Goal: Task Accomplishment & Management: Manage account settings

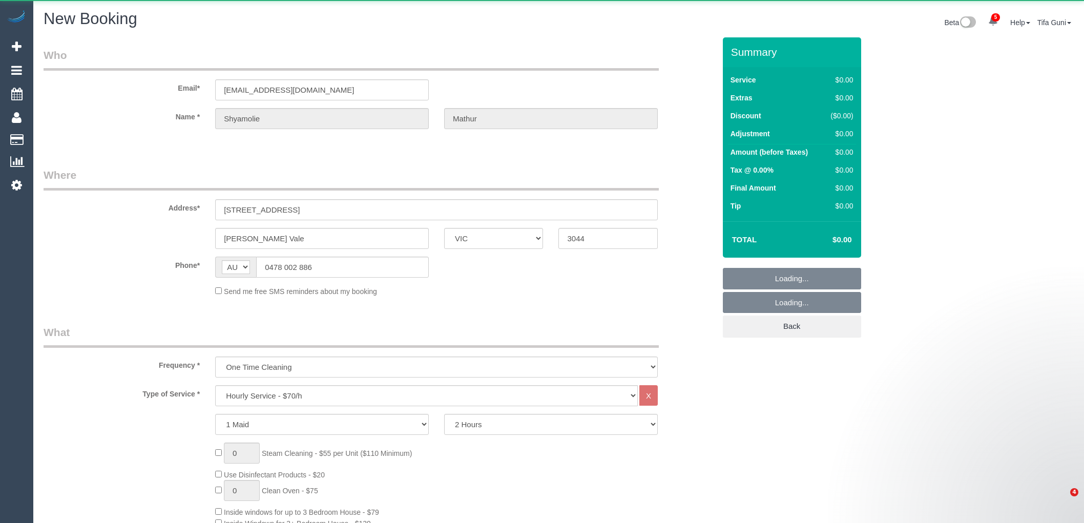
select select "VIC"
select select "string:stripe-pm_1RYcfi2GScqysDRVnxw77n0j"
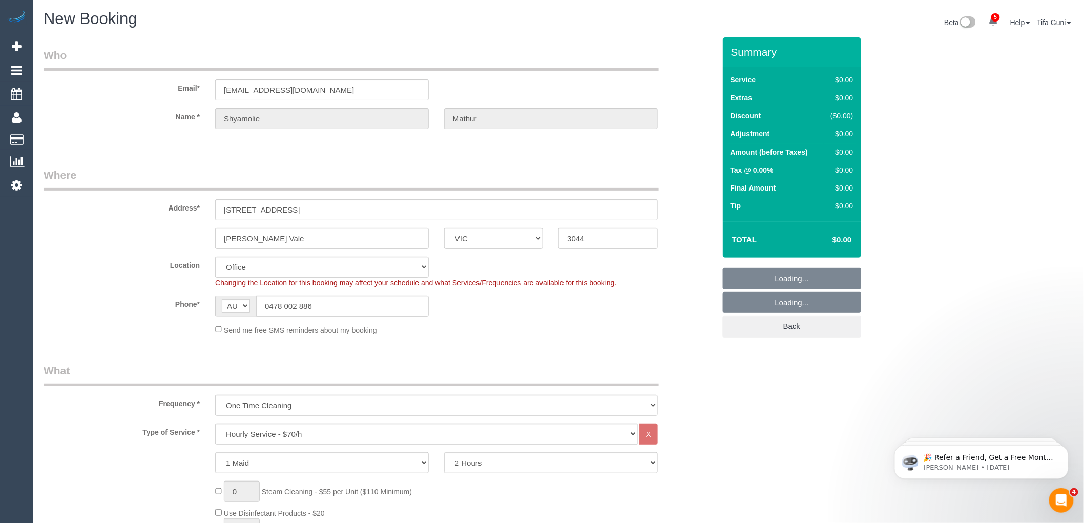
select select "object:3389"
select select "61"
select select "object:3399"
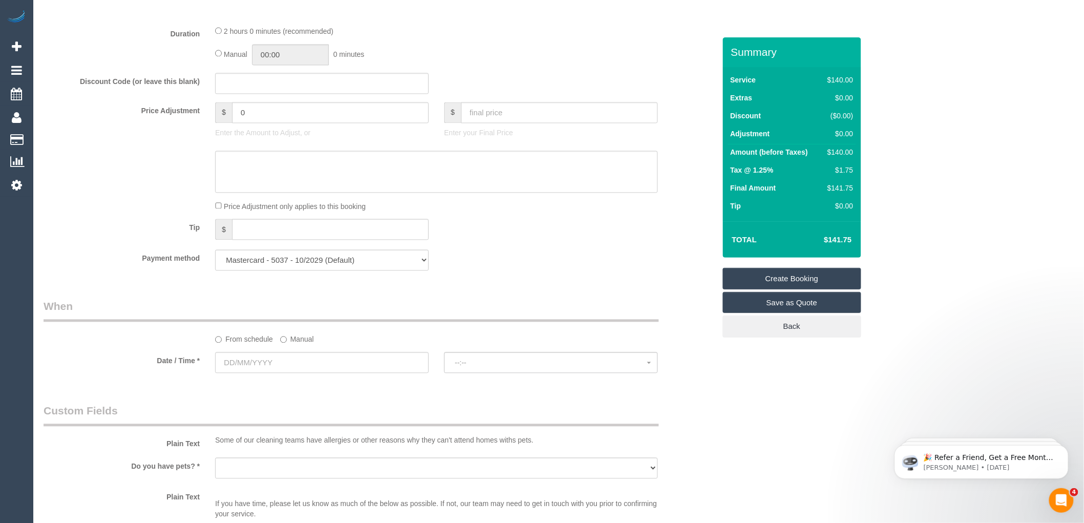
scroll to position [911, 0]
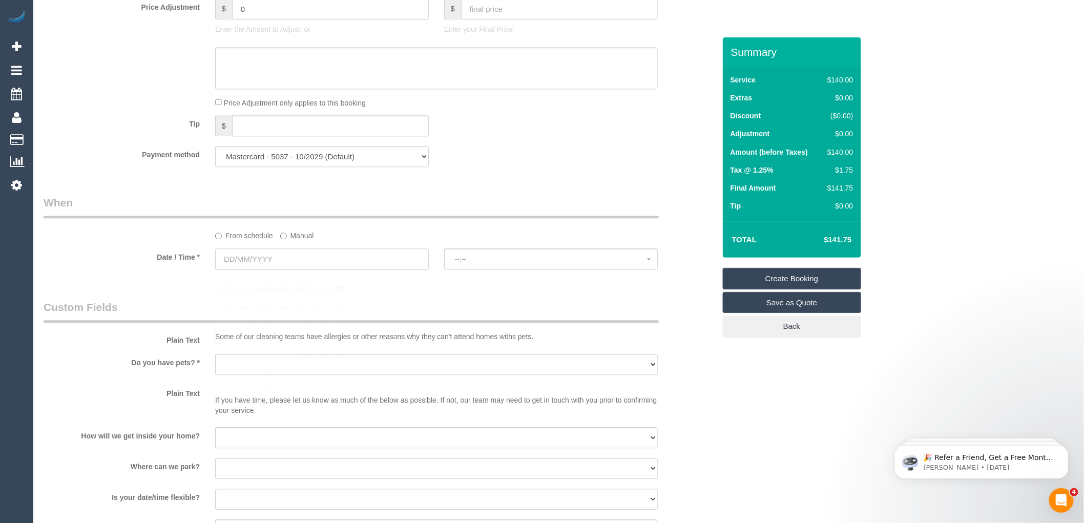
click at [291, 263] on input "text" at bounding box center [322, 259] width 214 height 21
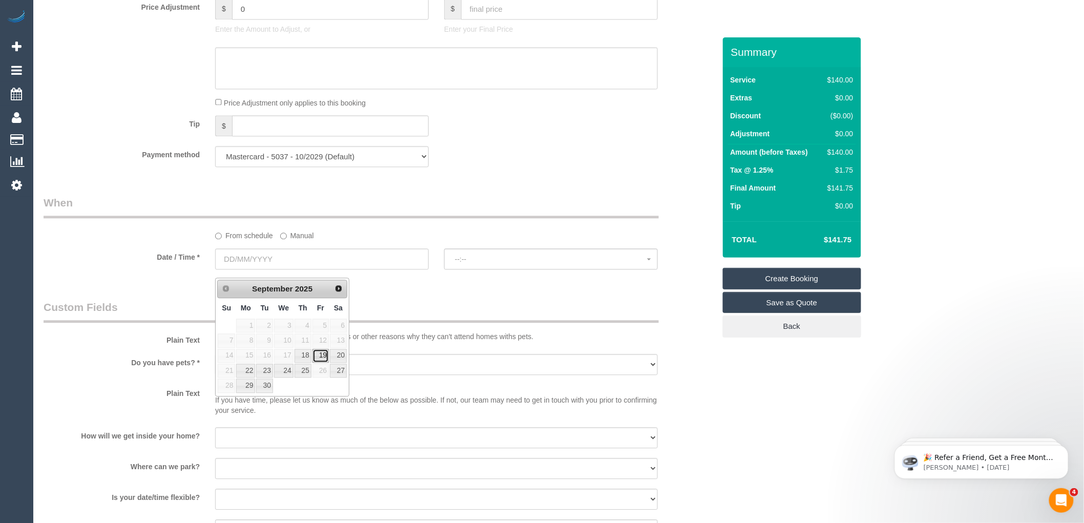
click at [322, 355] on link "19" at bounding box center [321, 356] width 16 height 14
type input "19/09/2025"
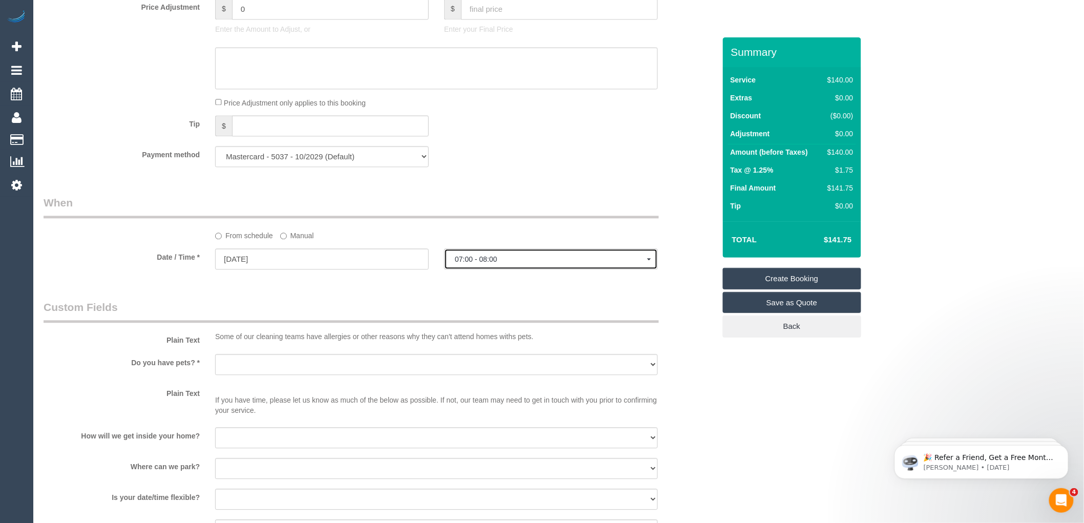
click at [483, 263] on span "07:00 - 08:00" at bounding box center [551, 259] width 192 height 8
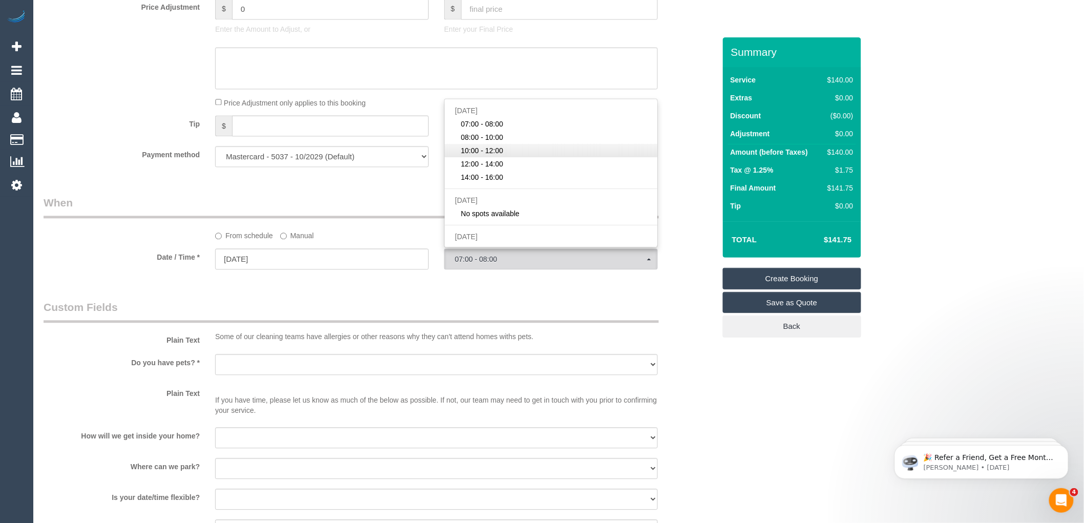
scroll to position [57, 0]
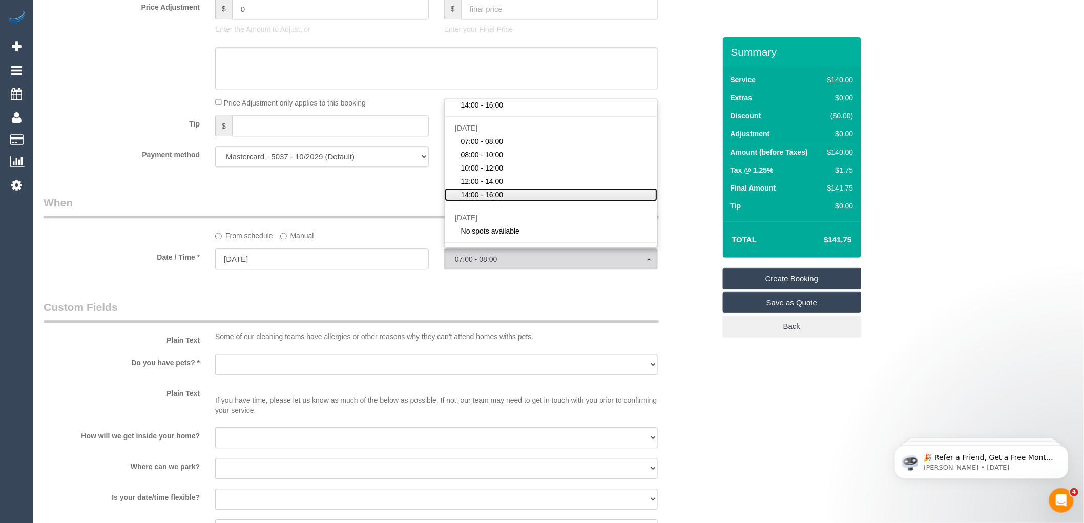
click at [498, 200] on span "14:00 - 16:00" at bounding box center [482, 195] width 43 height 10
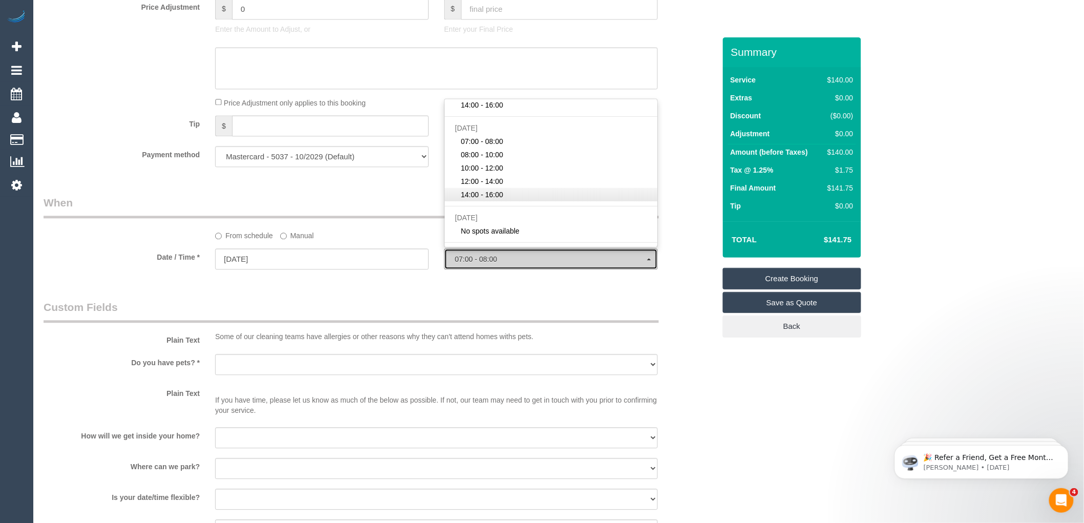
select select "spot9"
type input "20/09/2025"
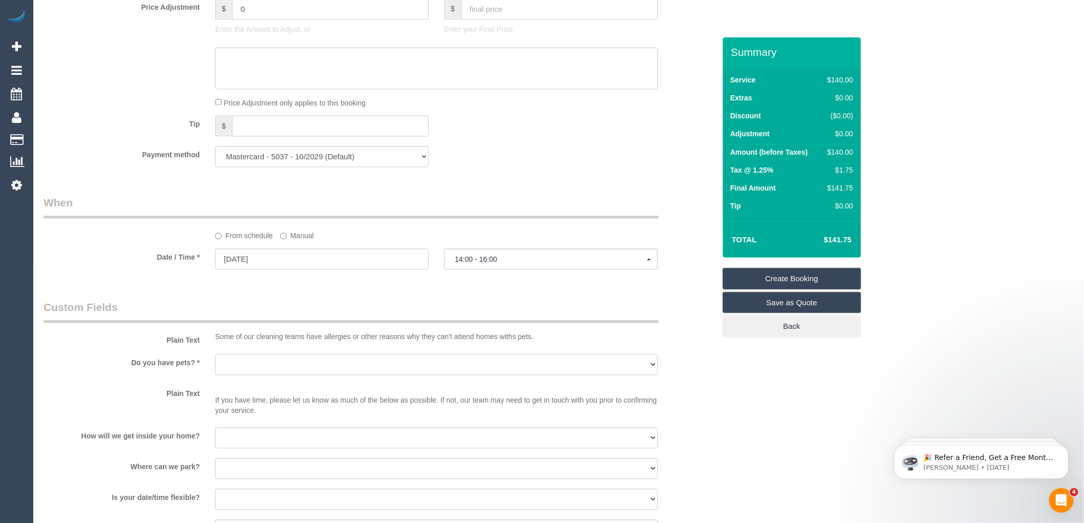
click at [260, 375] on select "Yes - Cats Yes - Dogs No pets Yes - Dogs and Cats Yes - Other" at bounding box center [436, 364] width 443 height 21
click at [516, 290] on div "Who Email* shyamoliemathur@gmail.com Name * Shyamolie Mathur Where Address* 2/2…" at bounding box center [379, 35] width 687 height 1816
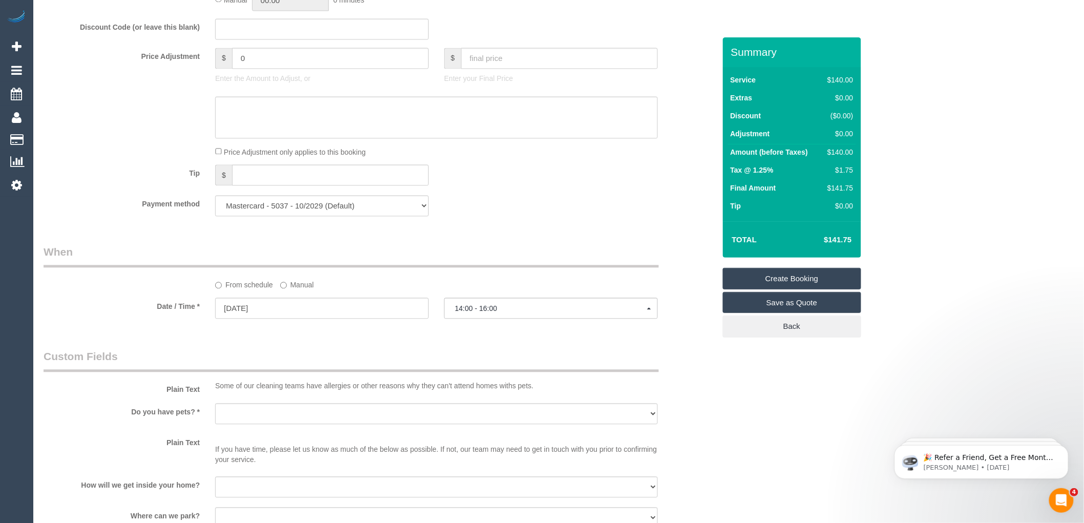
scroll to position [911, 0]
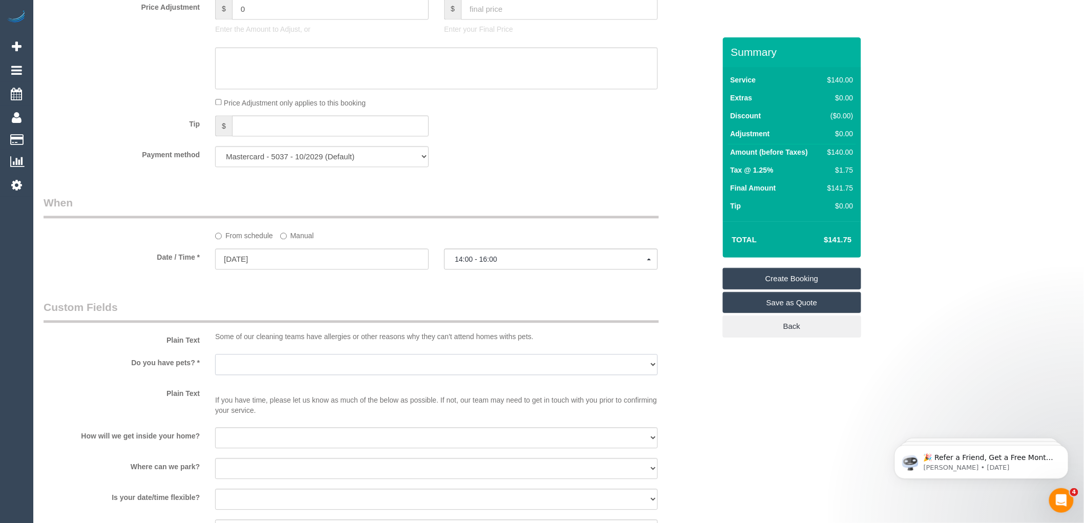
click at [246, 370] on select "Yes - Cats Yes - Dogs No pets Yes - Dogs and Cats Yes - Other" at bounding box center [436, 364] width 443 height 21
select select "number:28"
click at [215, 361] on select "Yes - Cats Yes - Dogs No pets Yes - Dogs and Cats Yes - Other" at bounding box center [436, 364] width 443 height 21
click at [259, 439] on select "I will be home Key will be left (please provide details below) Lock box/Access …" at bounding box center [436, 437] width 443 height 21
select select "number:14"
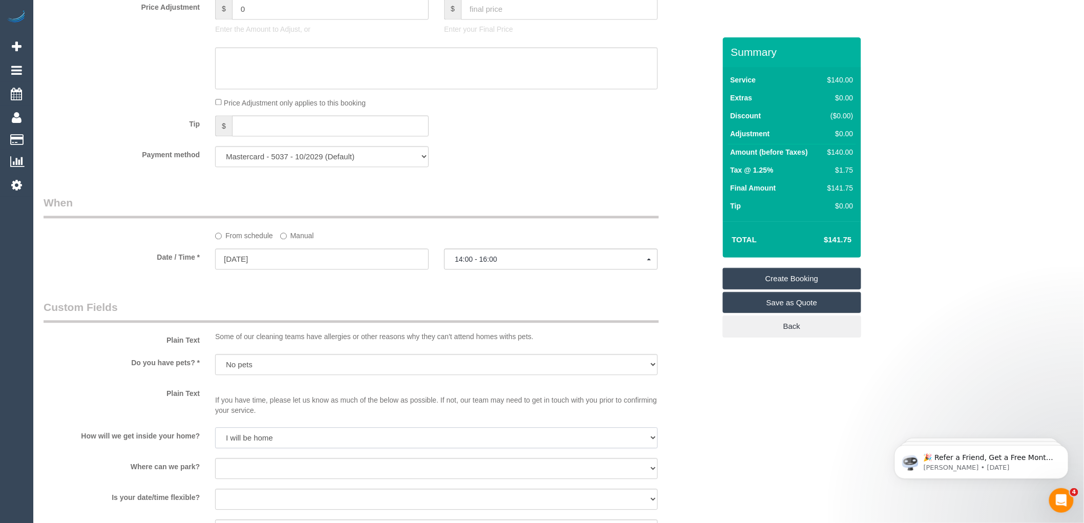
click at [215, 435] on select "I will be home Key will be left (please provide details below) Lock box/Access …" at bounding box center [436, 437] width 443 height 21
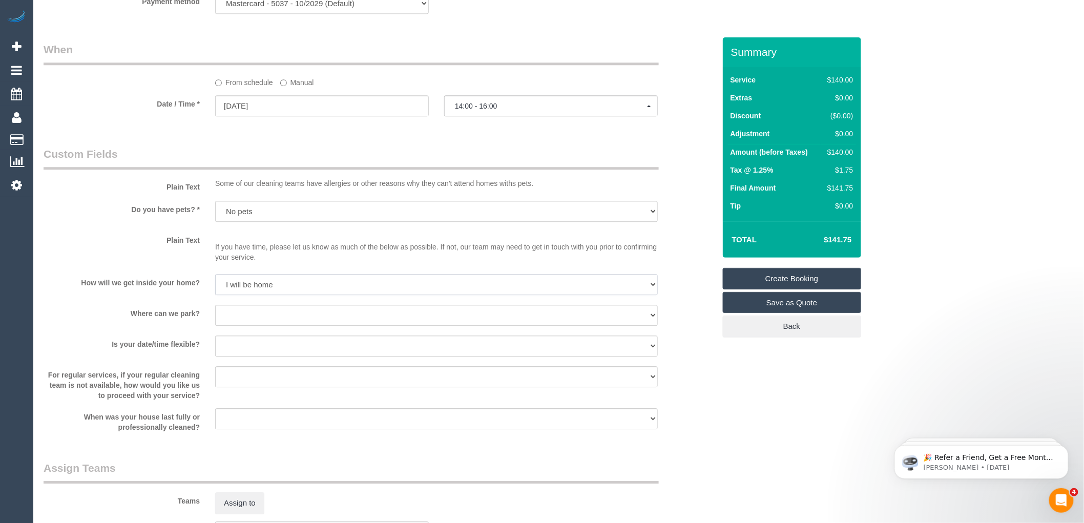
scroll to position [1082, 0]
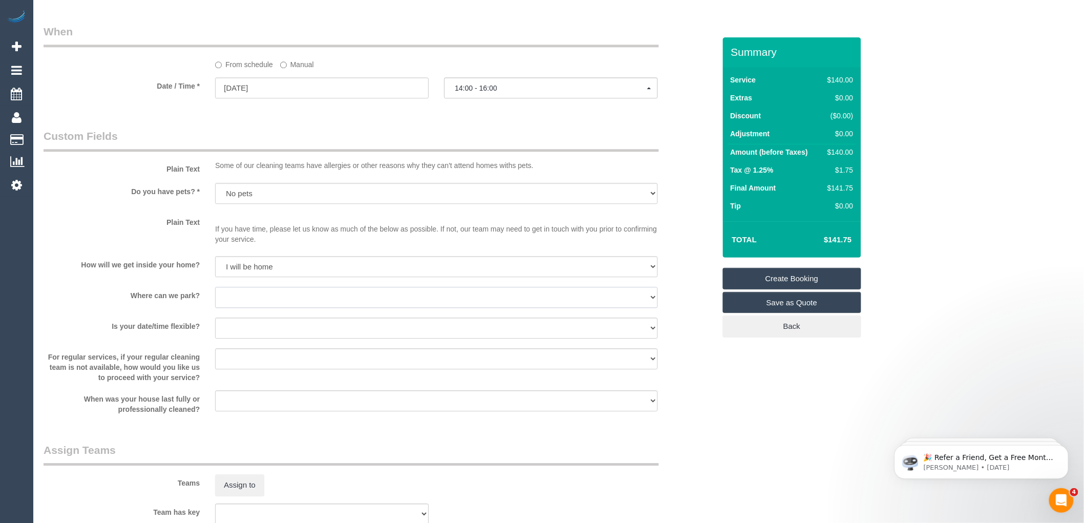
click at [258, 301] on select "I will provide parking on-site Free street parking Paid street parking (cost wi…" at bounding box center [436, 297] width 443 height 21
select select "number:19"
click at [215, 295] on select "I will provide parking on-site Free street parking Paid street parking (cost wi…" at bounding box center [436, 297] width 443 height 21
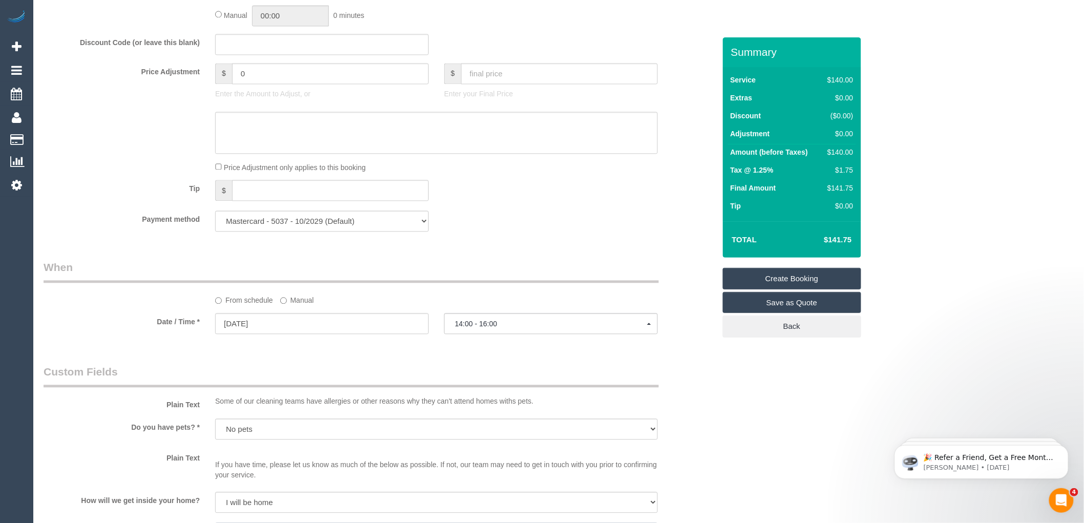
scroll to position [968, 0]
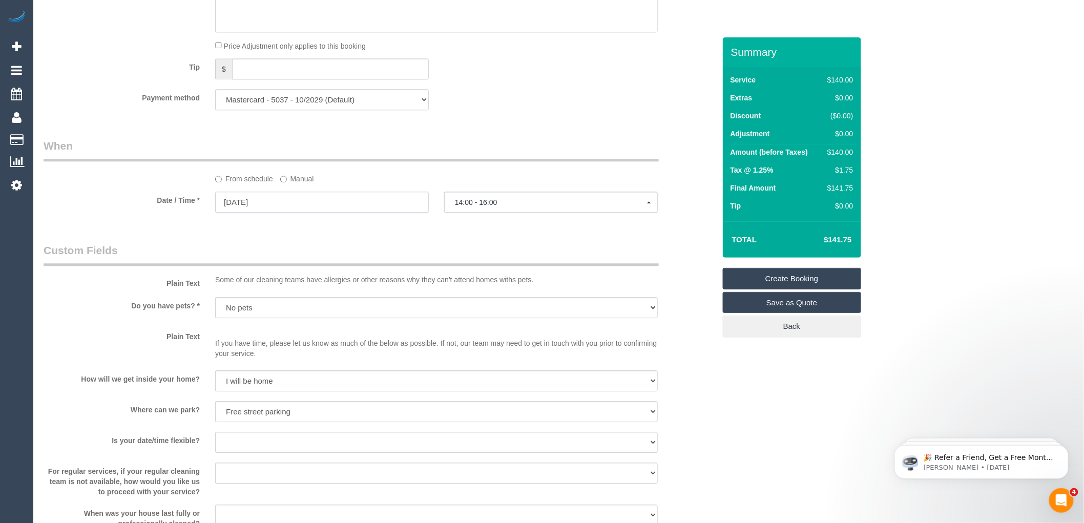
click at [318, 210] on input "20/09/2025" at bounding box center [322, 202] width 214 height 21
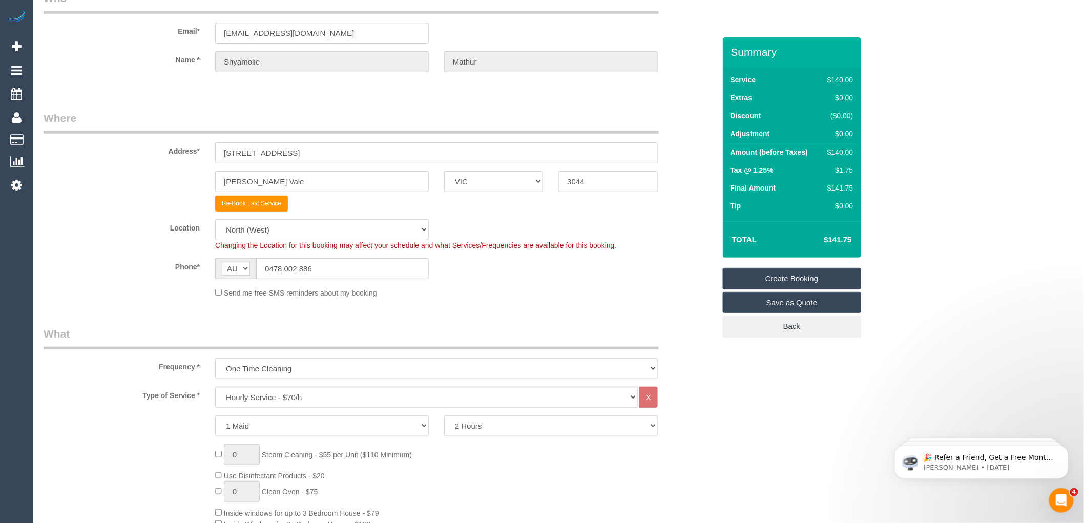
scroll to position [0, 0]
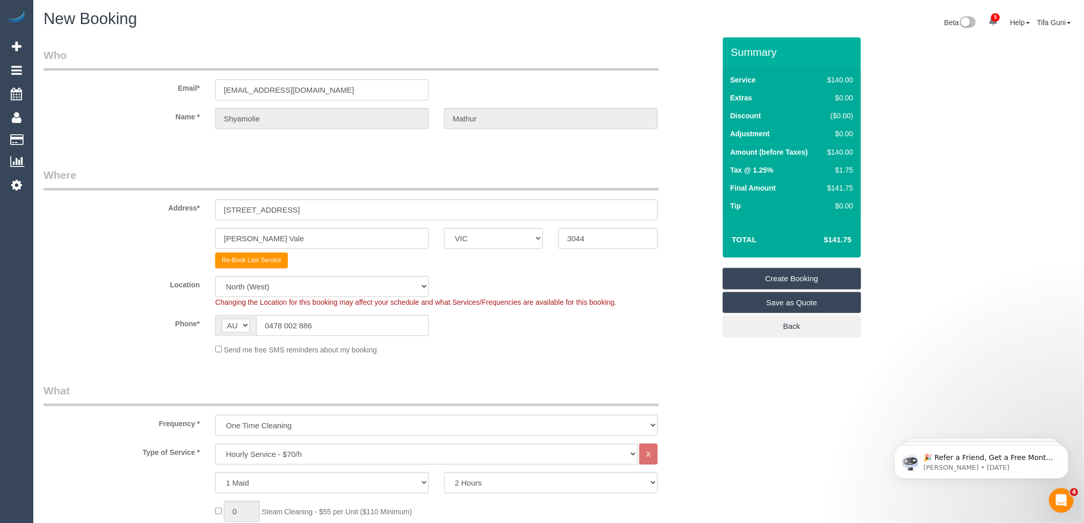
drag, startPoint x: 350, startPoint y: 90, endPoint x: 104, endPoint y: 93, distance: 246.0
click at [104, 93] on div "Email* shyamoliemathur@gmail.com" at bounding box center [379, 74] width 687 height 53
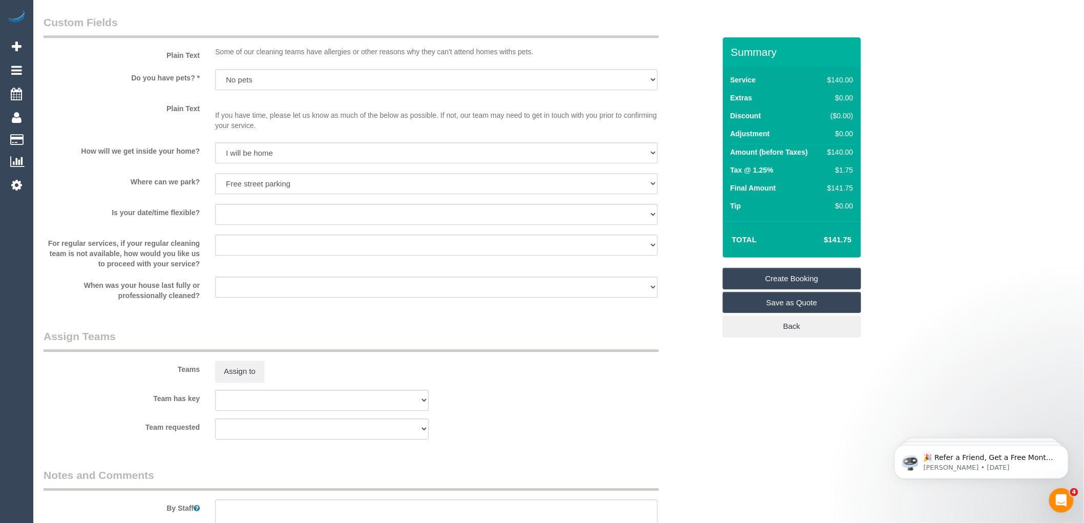
scroll to position [1362, 0]
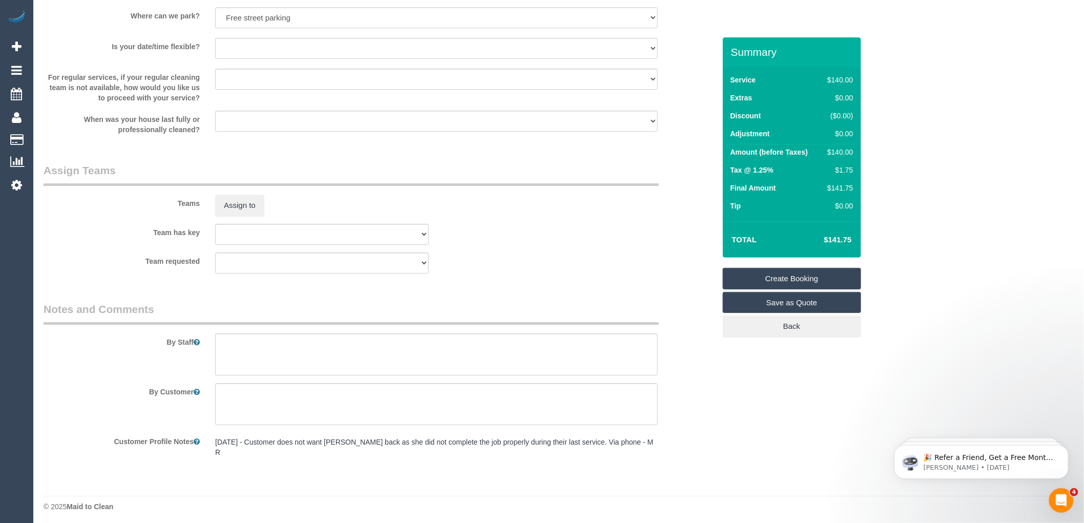
click at [808, 276] on link "Create Booking" at bounding box center [792, 279] width 138 height 22
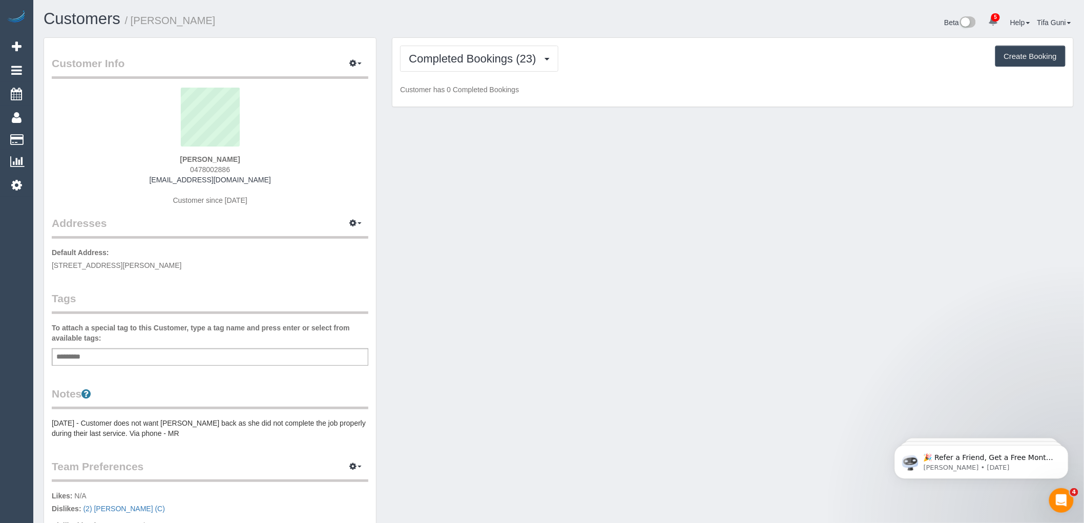
click at [509, 45] on div "Completed Bookings (23) Completed Bookings (23) Upcoming Bookings (1) Cancelled…" at bounding box center [733, 72] width 681 height 69
click at [506, 58] on span "Completed Bookings (23)" at bounding box center [475, 58] width 132 height 13
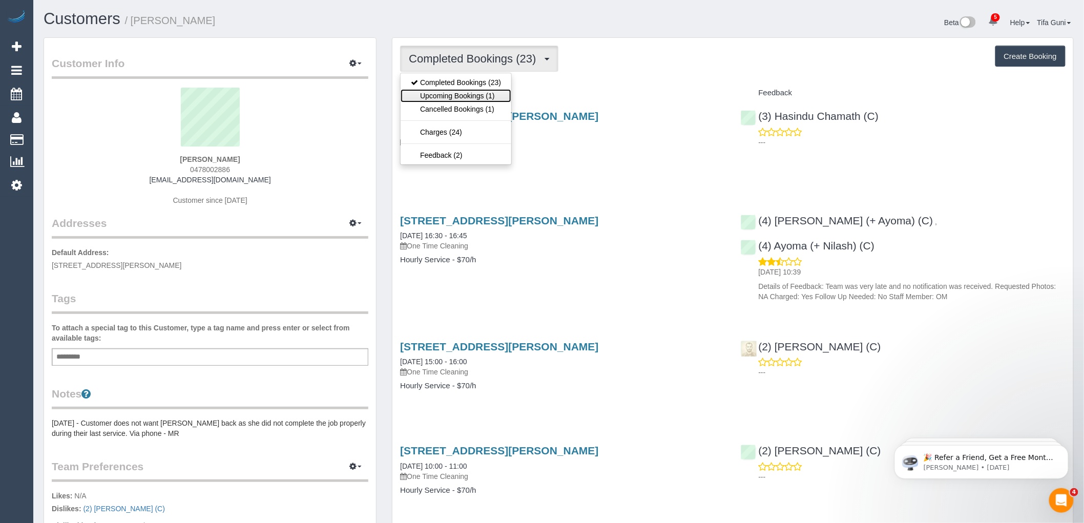
click at [475, 96] on link "Upcoming Bookings (1)" at bounding box center [456, 95] width 111 height 13
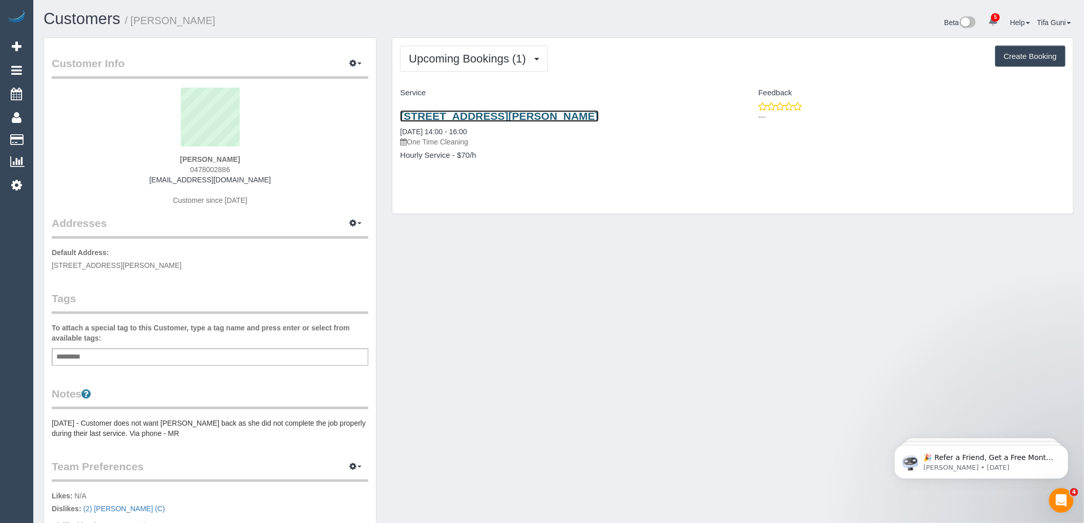
click at [485, 116] on link "[STREET_ADDRESS][PERSON_NAME]" at bounding box center [499, 116] width 198 height 12
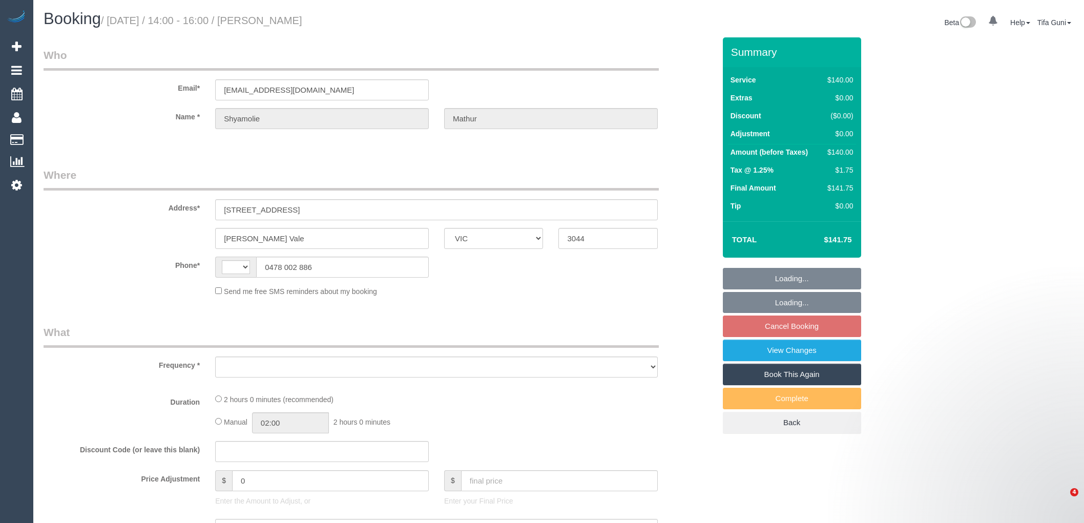
select select "VIC"
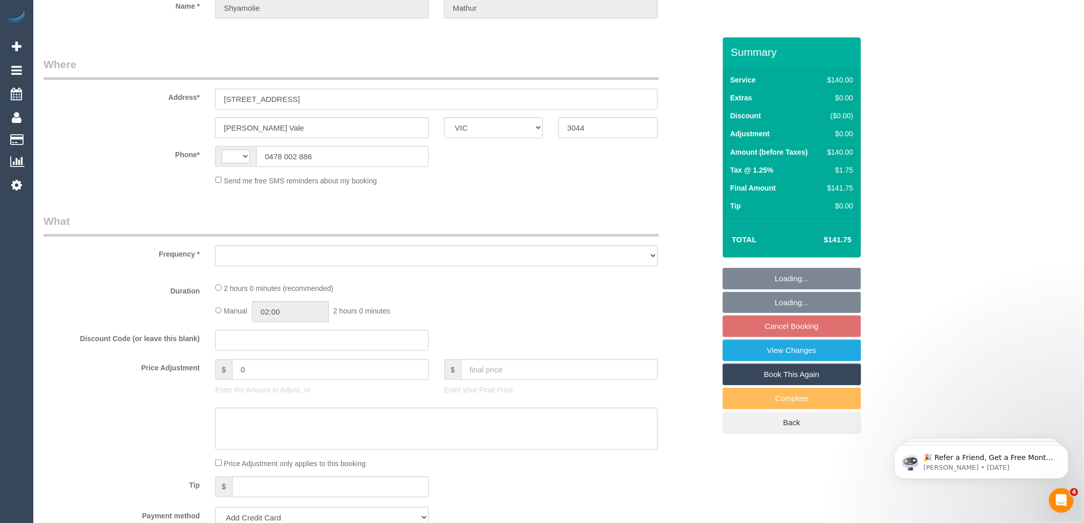
select select "string:AU"
select select "object:567"
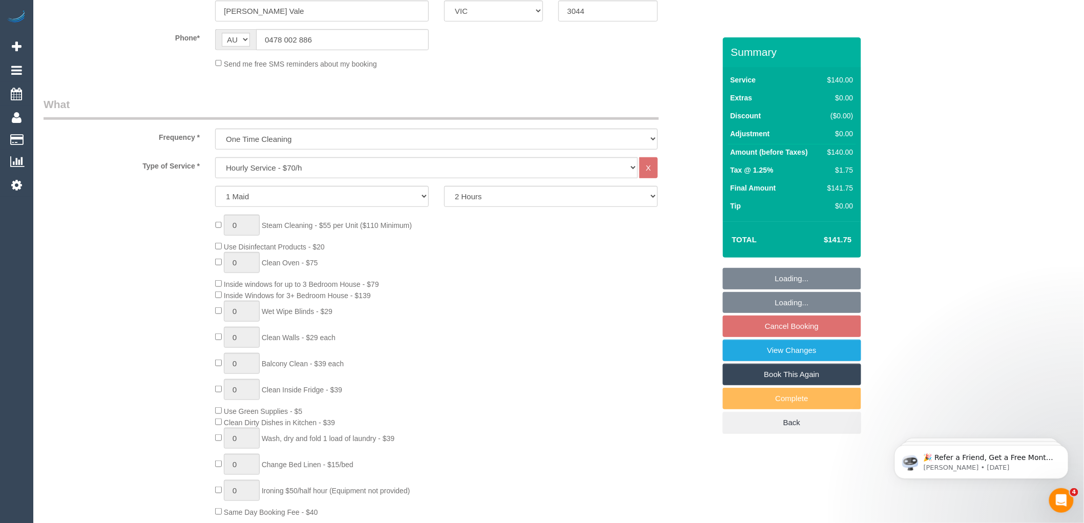
select select "string:stripe-pm_1RYcfi2GScqysDRVnxw77n0j"
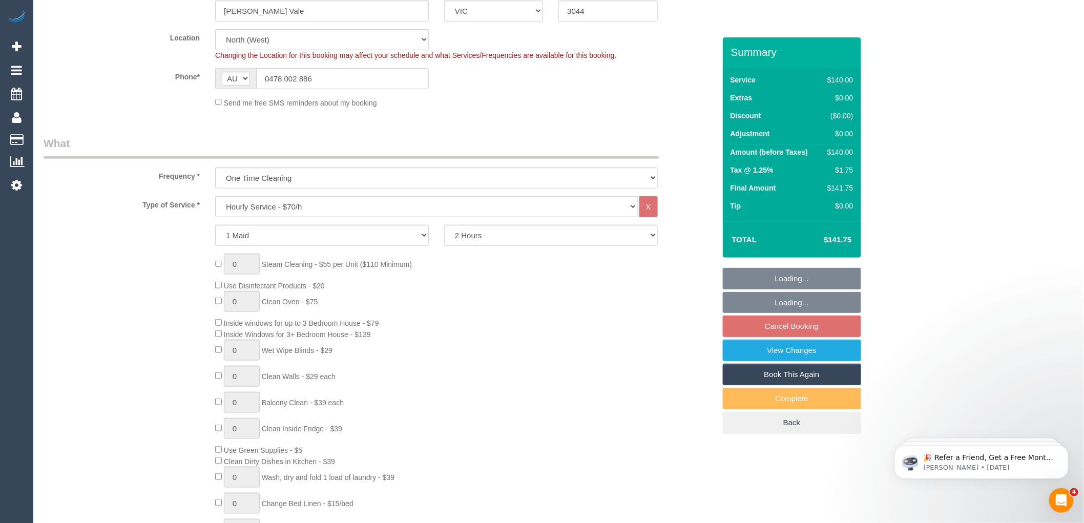
select select "spot5"
select select "number:28"
select select "number:14"
select select "number:19"
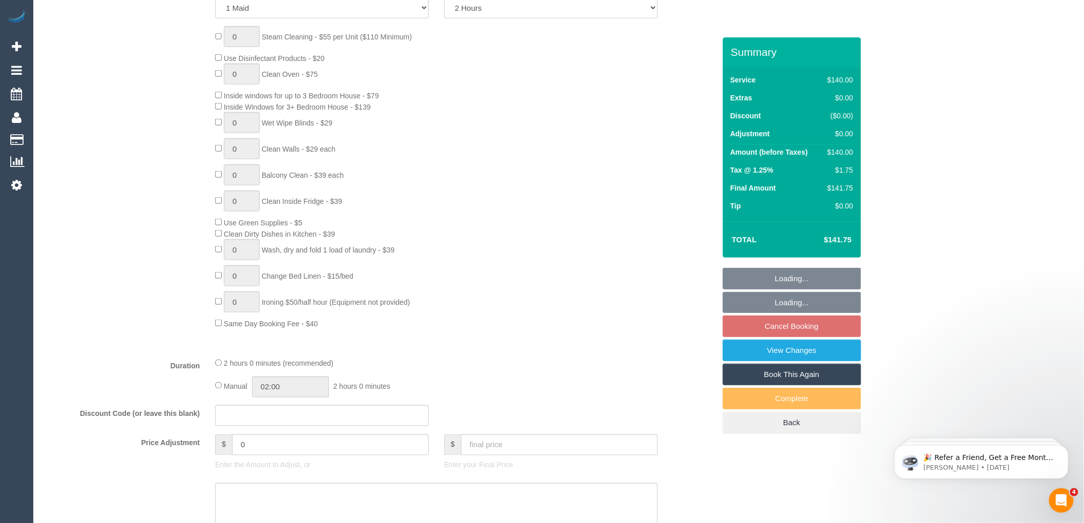
select select "object:1605"
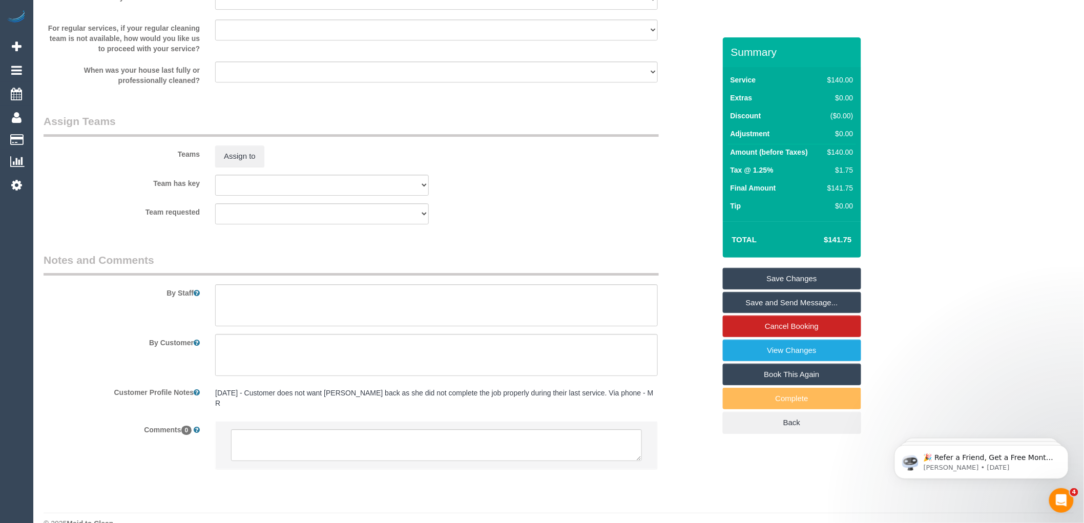
scroll to position [1408, 0]
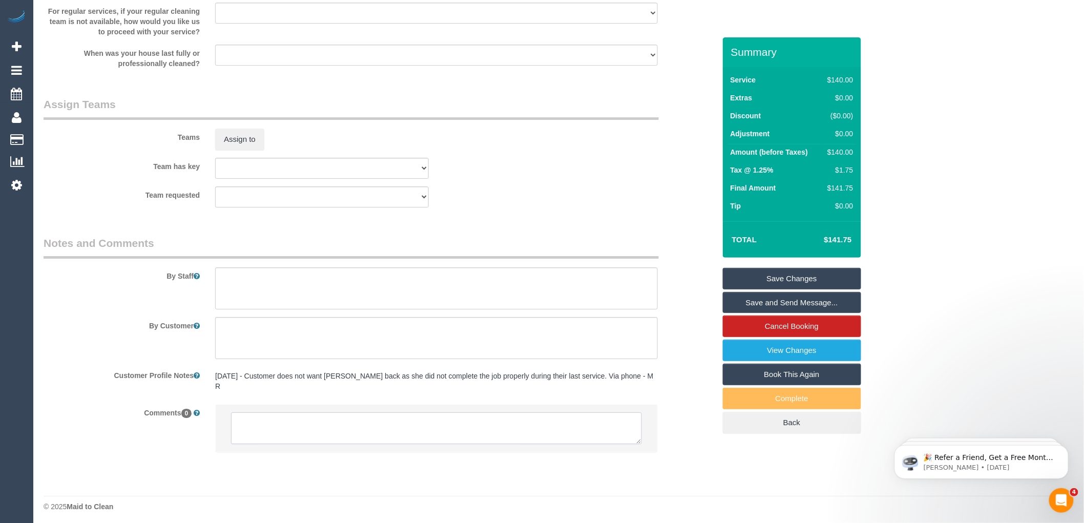
click at [277, 416] on textarea at bounding box center [436, 429] width 411 height 32
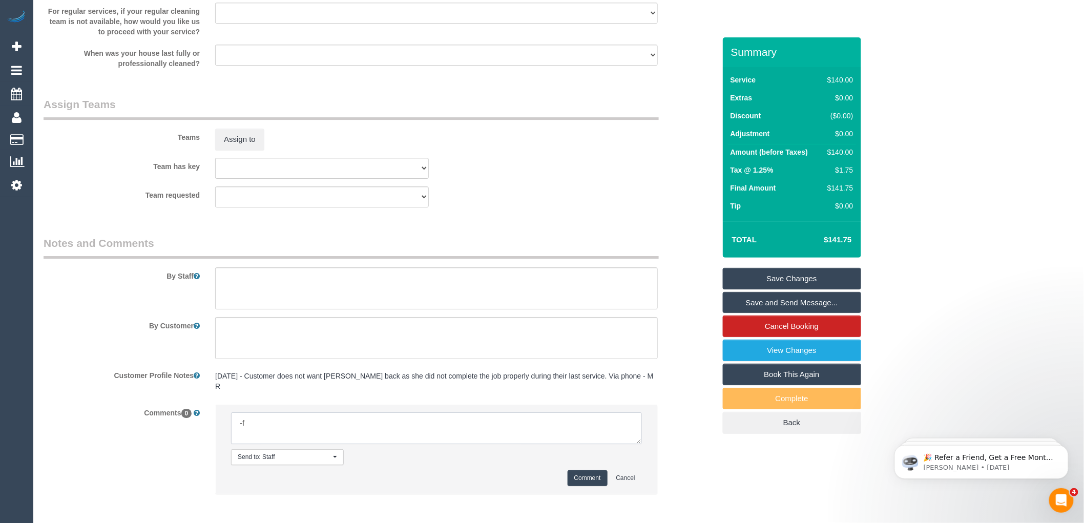
type textarea "-"
paste textarea "Flexibility dates: Flexibility times: Notes: knows we need to review Contact vi…"
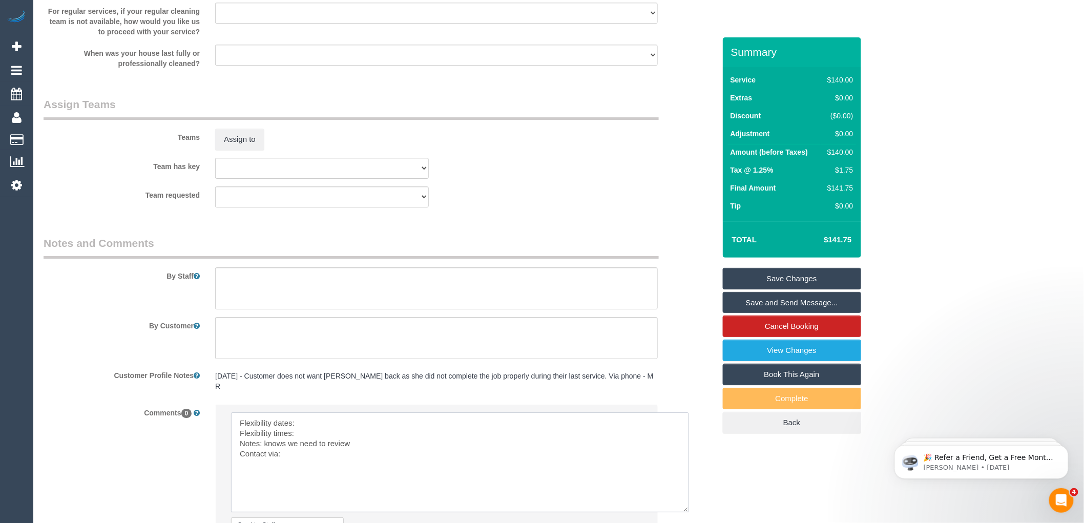
drag, startPoint x: 638, startPoint y: 438, endPoint x: 686, endPoint y: 506, distance: 83.2
click at [686, 506] on textarea at bounding box center [460, 463] width 458 height 100
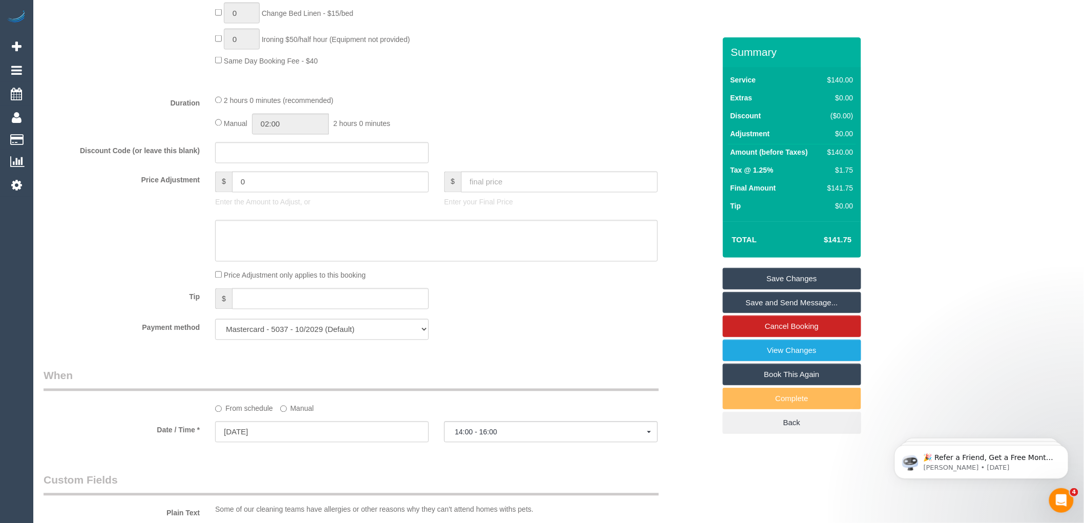
scroll to position [839, 0]
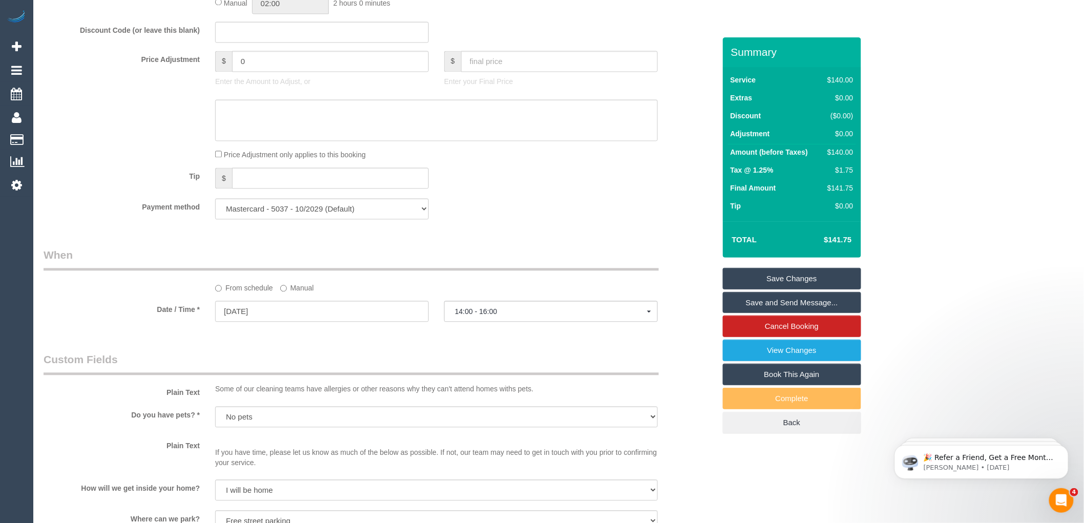
type textarea "Flexibility dates: Flexibility times: Notes: knows we need to review Contact vi…"
click at [244, 321] on input "20/09/2025" at bounding box center [322, 311] width 214 height 21
click at [318, 401] on link "19" at bounding box center [321, 408] width 16 height 14
type input "19/09/2025"
click at [487, 316] on span "--:--" at bounding box center [551, 312] width 192 height 8
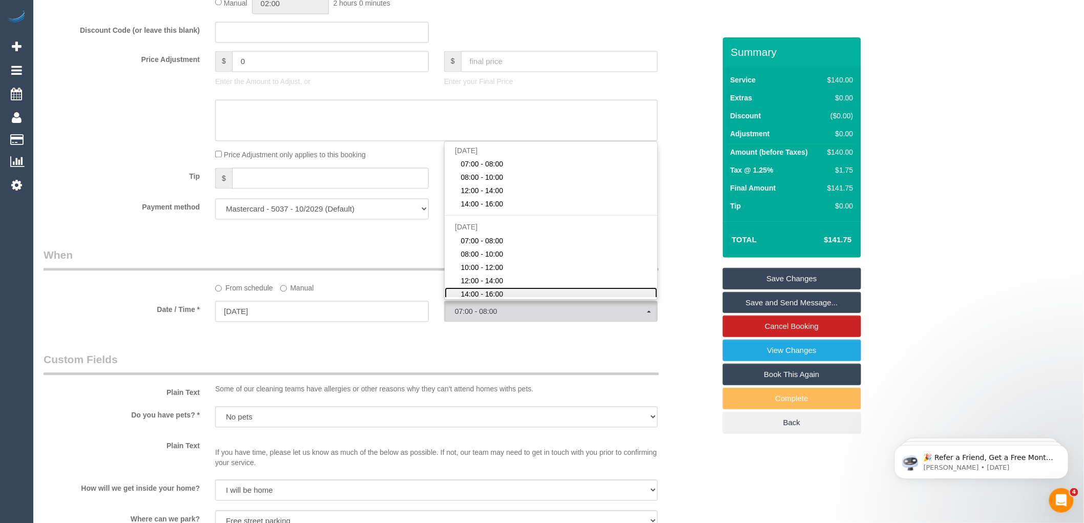
click at [486, 299] on span "14:00 - 16:00" at bounding box center [482, 294] width 43 height 10
select select "spot30"
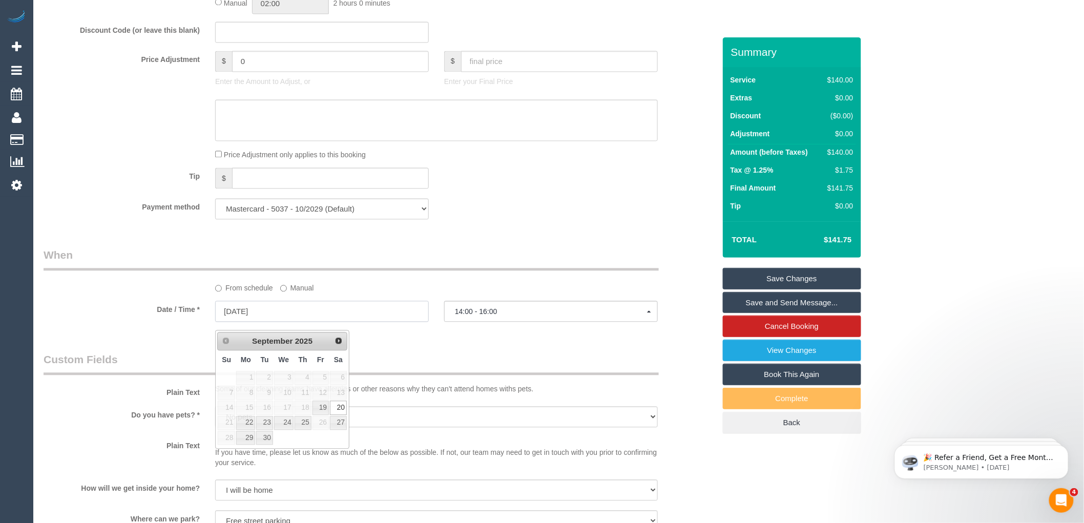
click at [288, 316] on input "20/09/2025" at bounding box center [322, 311] width 214 height 21
click at [323, 407] on link "19" at bounding box center [321, 408] width 16 height 14
type input "19/09/2025"
click at [463, 356] on div "Who Email* shyamoliemathur@gmail.com Name * Shyamolie Mathur Where Address* 2/2…" at bounding box center [379, 184] width 687 height 1973
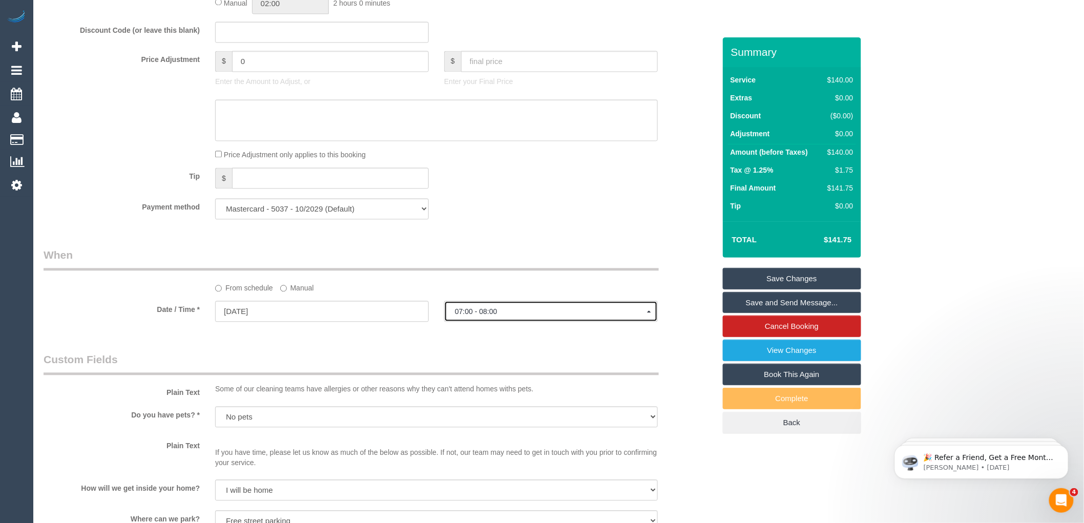
click at [470, 316] on span "07:00 - 08:00" at bounding box center [551, 312] width 192 height 8
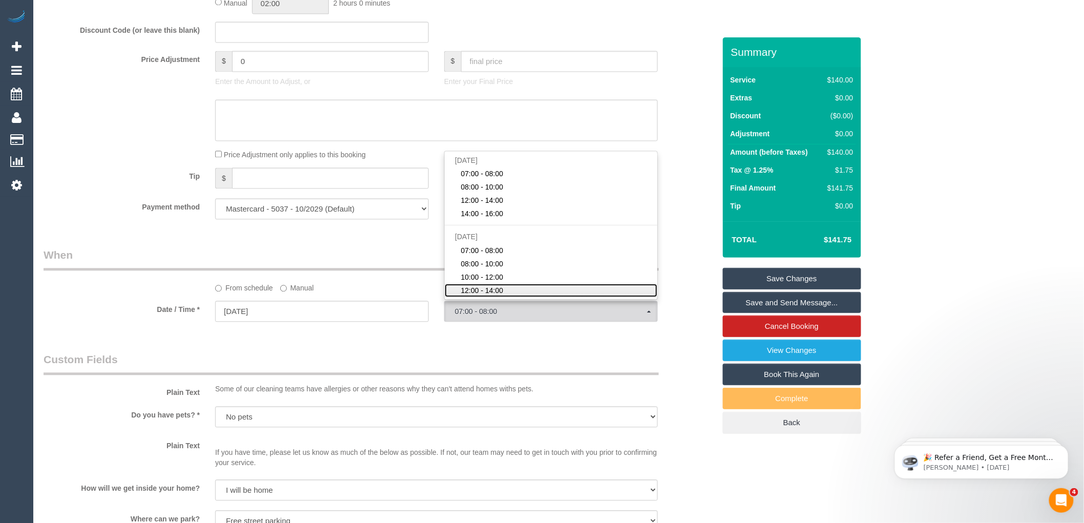
click at [480, 293] on span "12:00 - 14:00" at bounding box center [482, 290] width 43 height 10
select select "spot29"
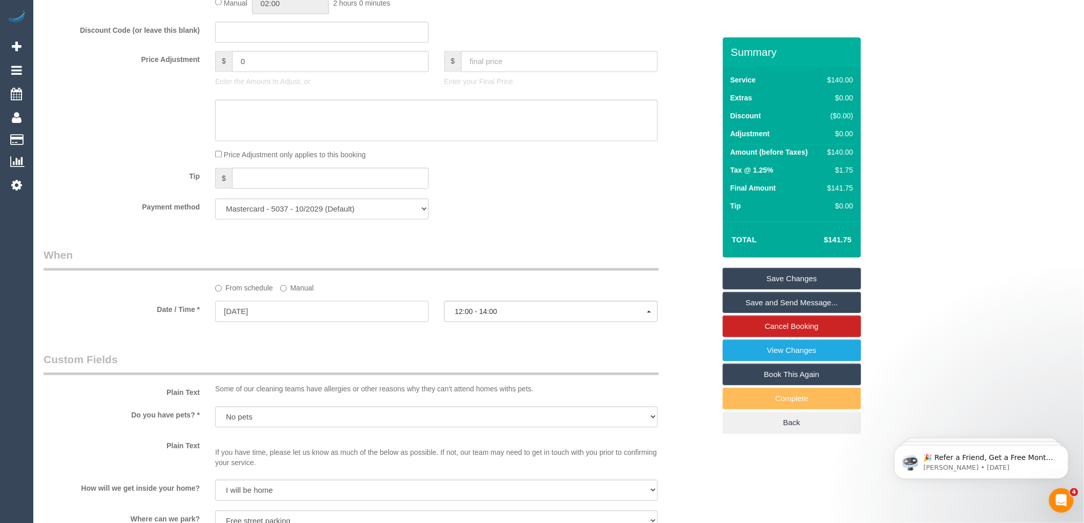
click at [321, 319] on input "20/09/2025" at bounding box center [322, 311] width 214 height 21
click at [325, 407] on link "19" at bounding box center [321, 408] width 16 height 14
type input "19/09/2025"
click at [489, 315] on span "07:00 - 08:00" at bounding box center [551, 312] width 192 height 8
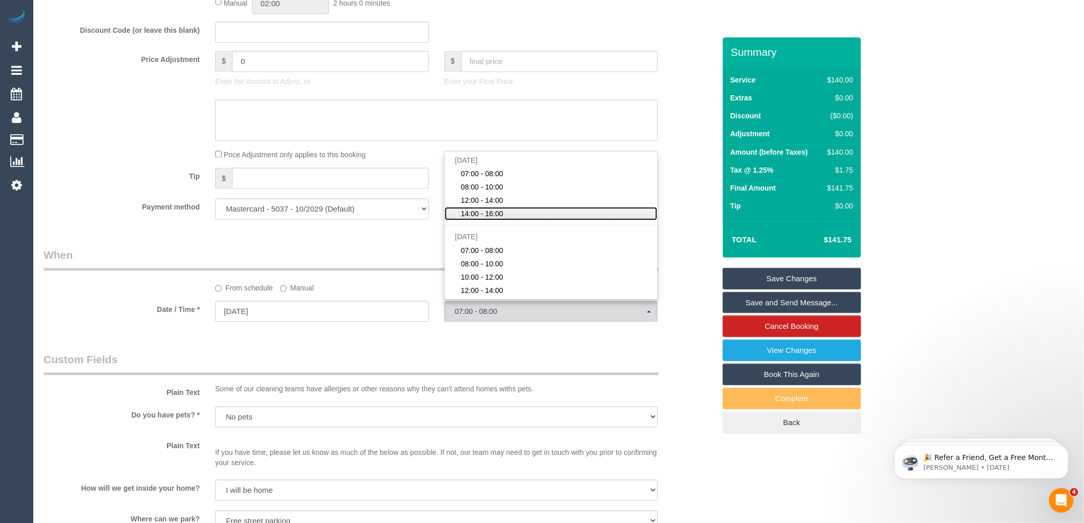
click at [487, 219] on span "14:00 - 16:00" at bounding box center [482, 214] width 43 height 10
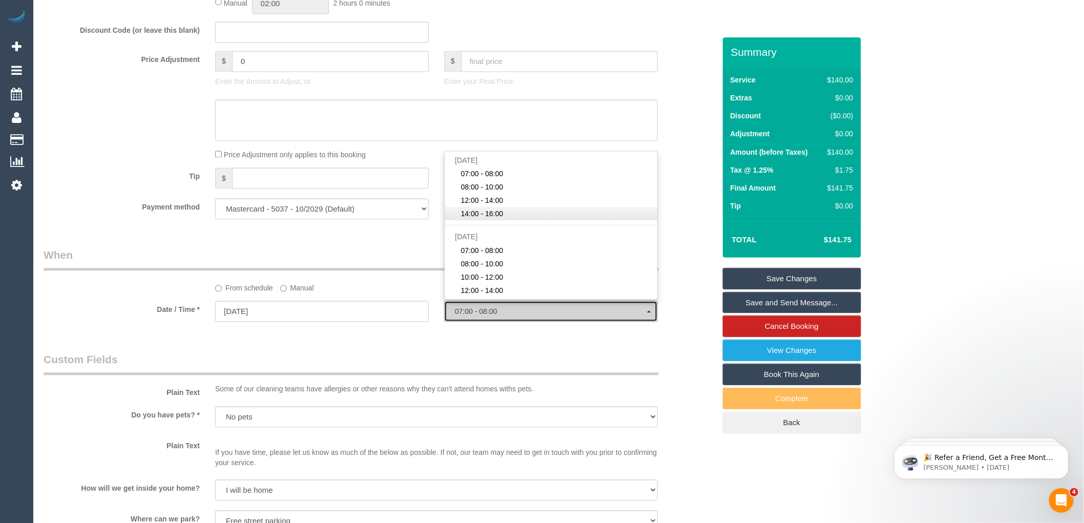
select select "spot25"
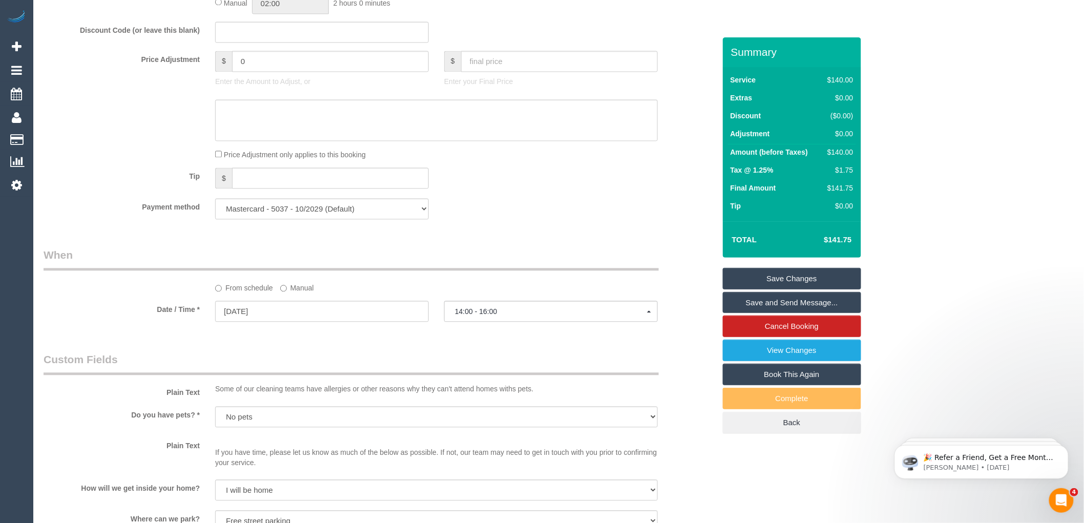
click at [422, 349] on div "Who Email* shyamoliemathur@gmail.com Name * Shyamolie Mathur Where Address* 2/2…" at bounding box center [379, 184] width 687 height 1973
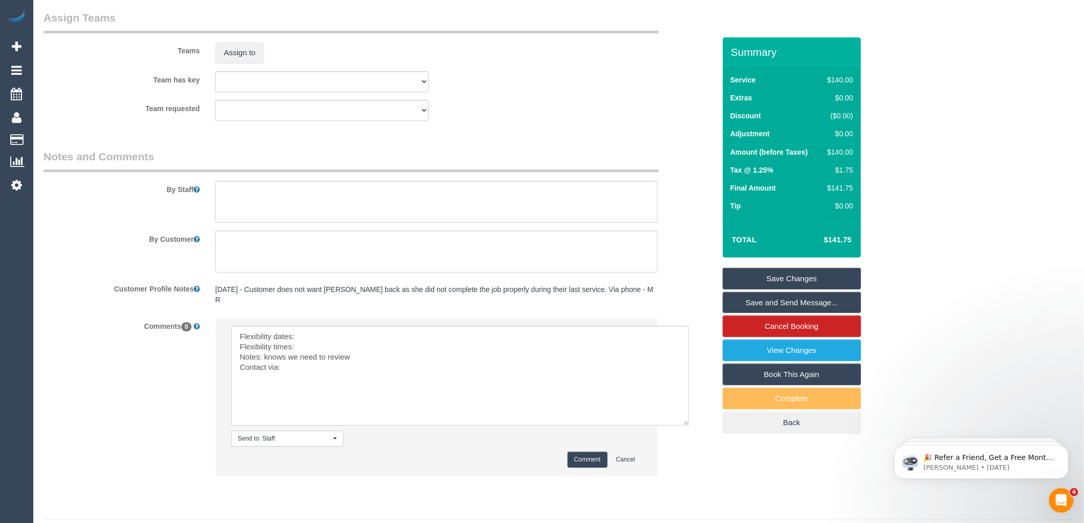
scroll to position [1519, 0]
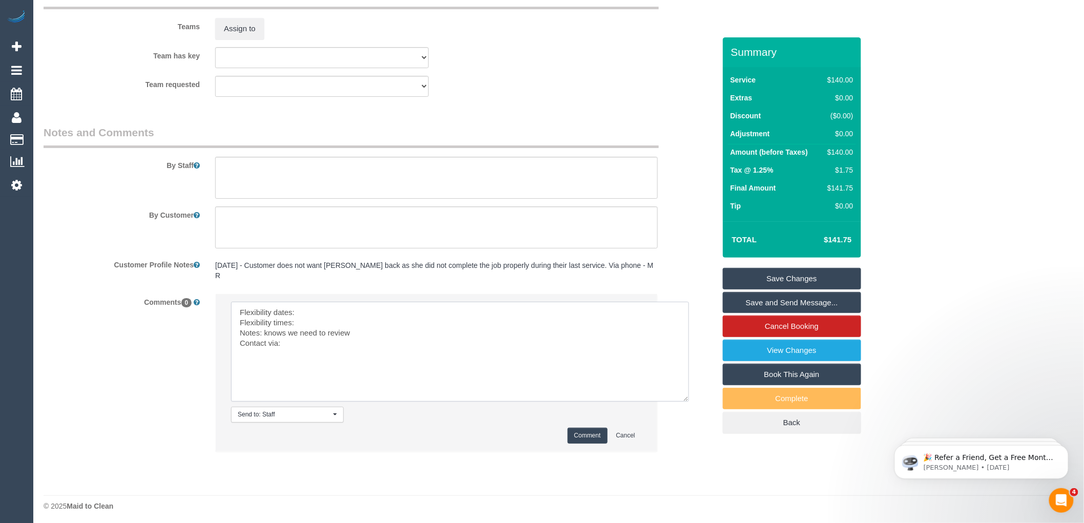
click at [315, 309] on textarea at bounding box center [460, 352] width 458 height 100
click at [310, 320] on textarea at bounding box center [460, 352] width 458 height 100
click at [295, 350] on textarea at bounding box center [460, 352] width 458 height 100
type textarea "Flexibility dates: Friday Flexibility times: Not Flex Notes: knows we need to r…"
click at [581, 431] on button "Comment" at bounding box center [588, 436] width 40 height 16
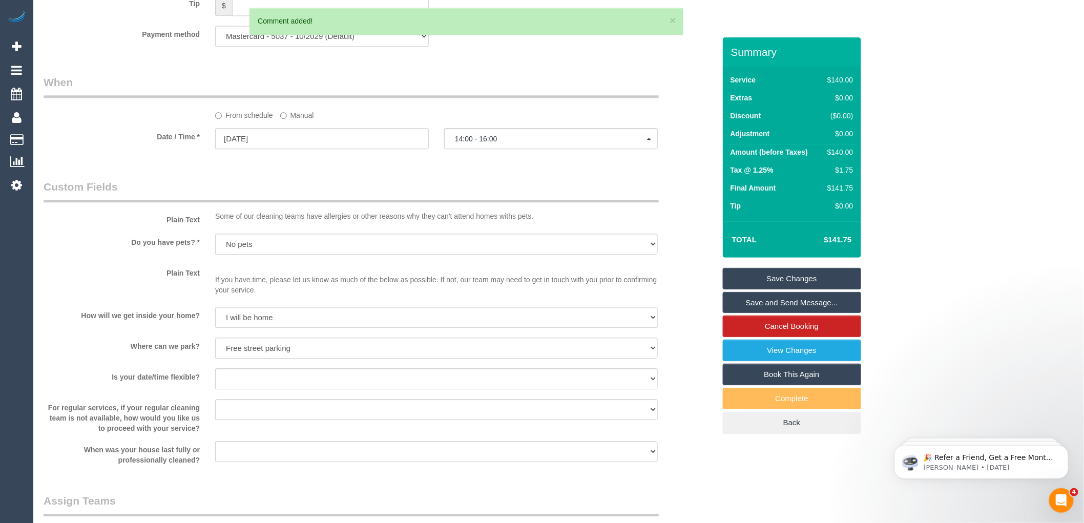
scroll to position [908, 0]
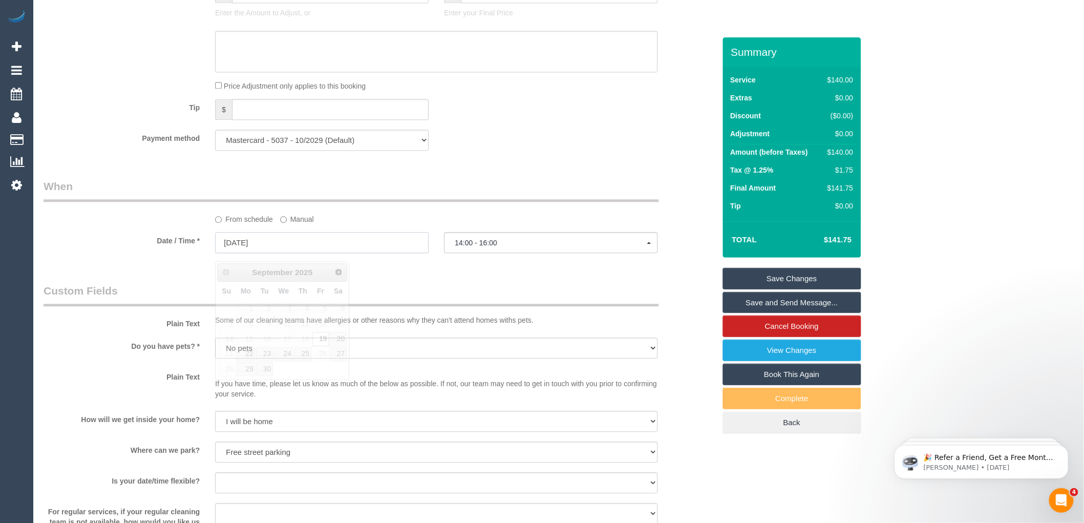
click at [273, 247] on input "19/09/2025" at bounding box center [322, 242] width 214 height 21
click at [459, 290] on div "Who Email* shyamoliemathur@gmail.com Name * Shyamolie Mathur Where Address* 2/2…" at bounding box center [379, 149] width 687 height 2038
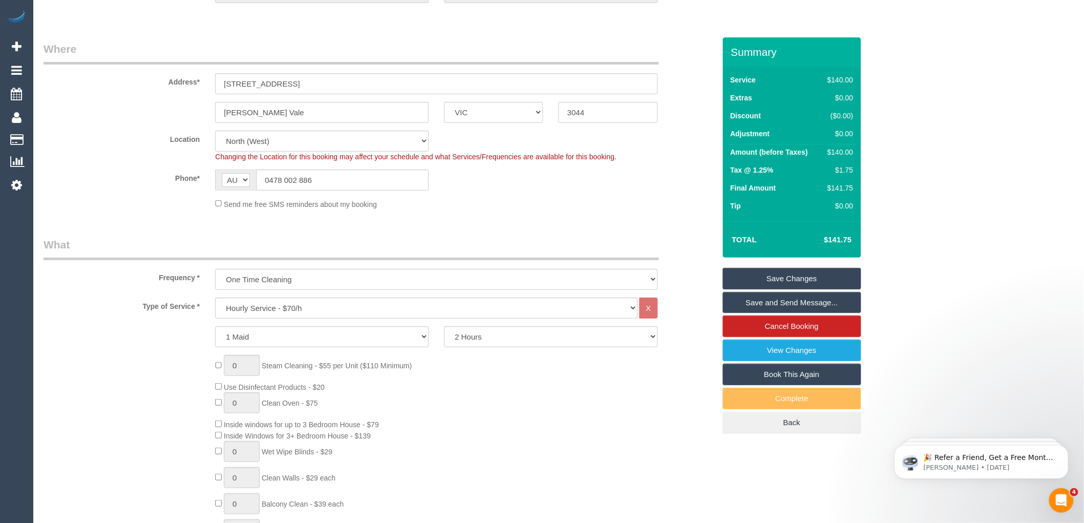
scroll to position [0, 0]
